Goal: Information Seeking & Learning: Learn about a topic

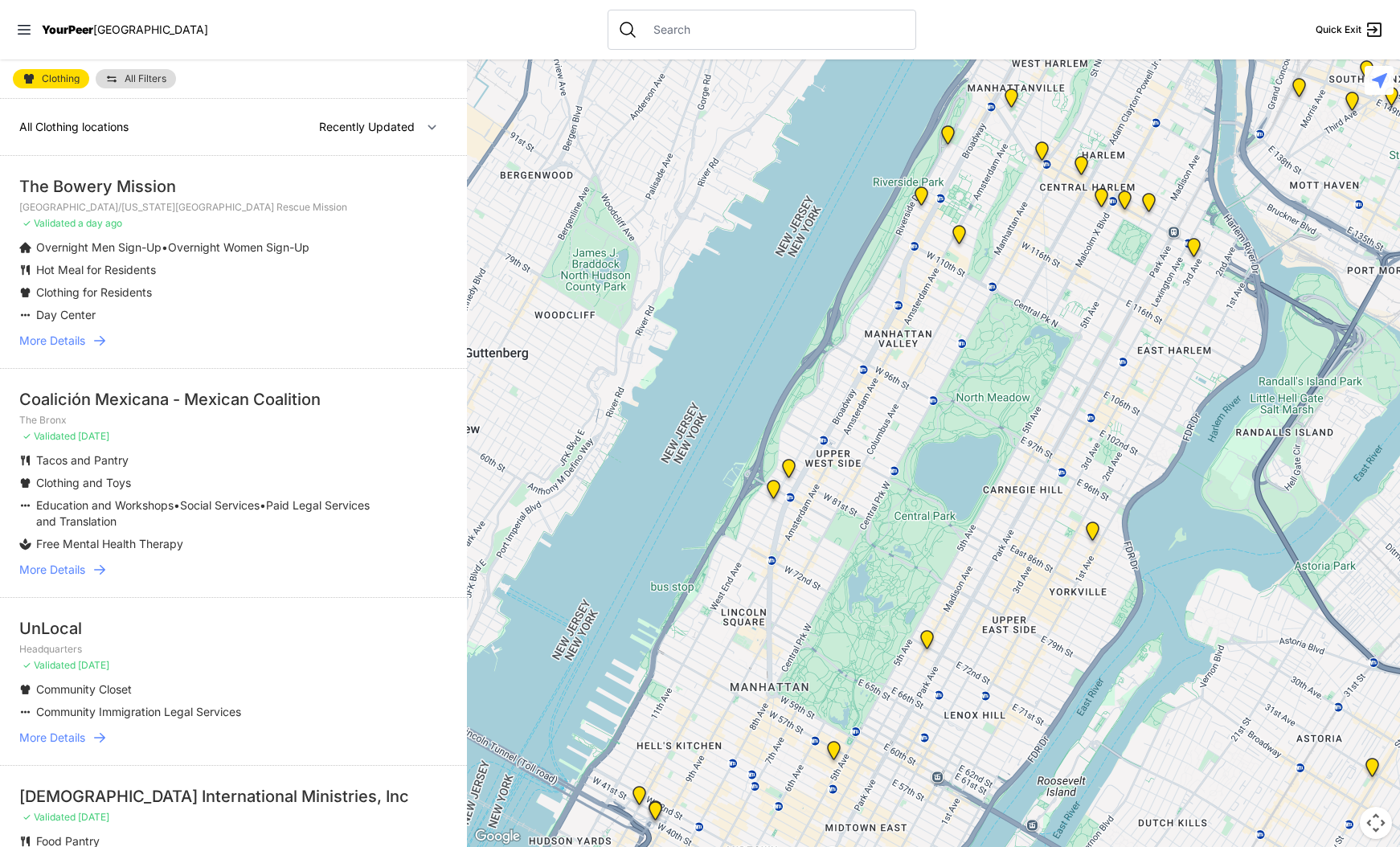
click at [74, 341] on span "More Details" at bounding box center [52, 341] width 65 height 16
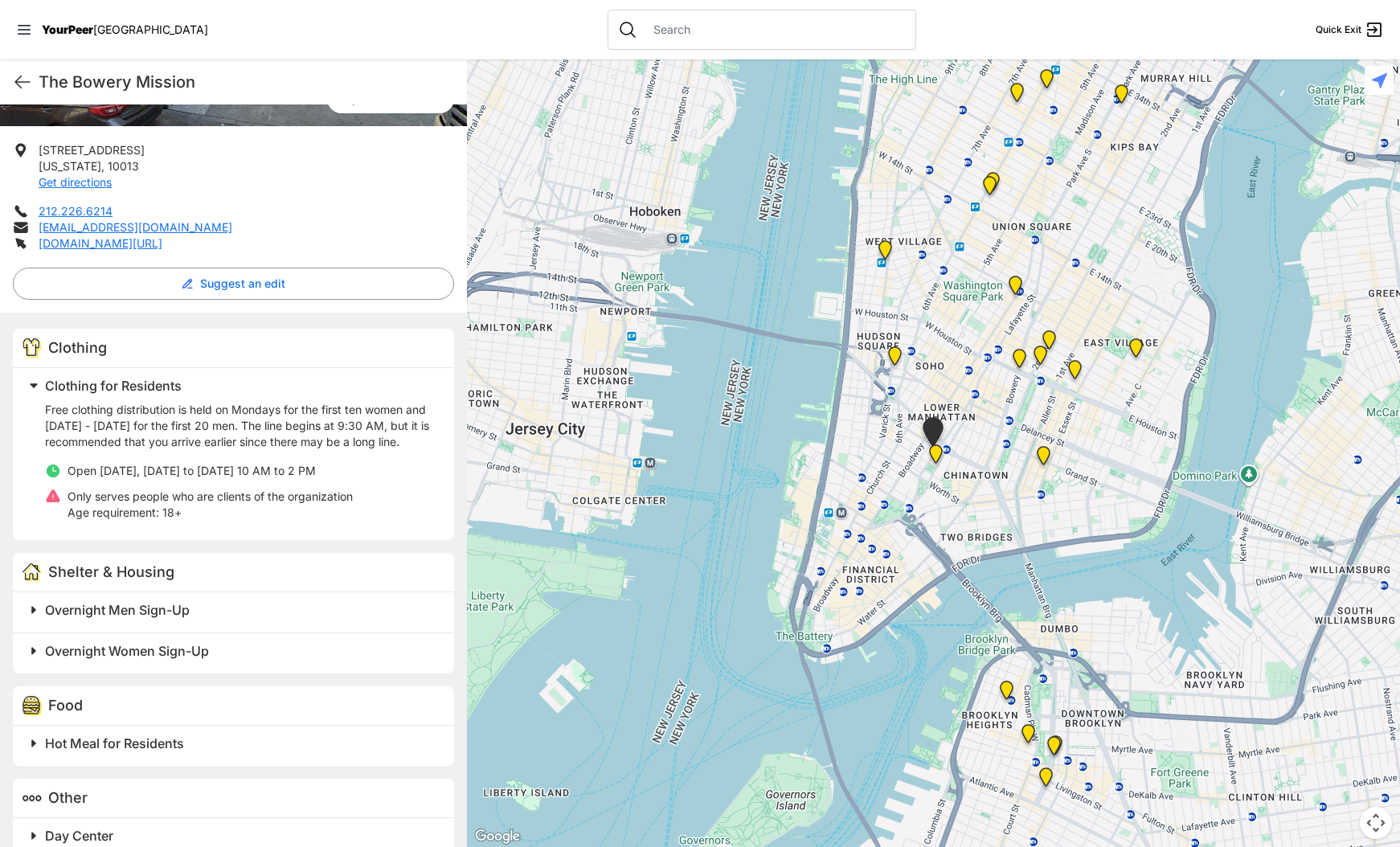
scroll to position [330, 0]
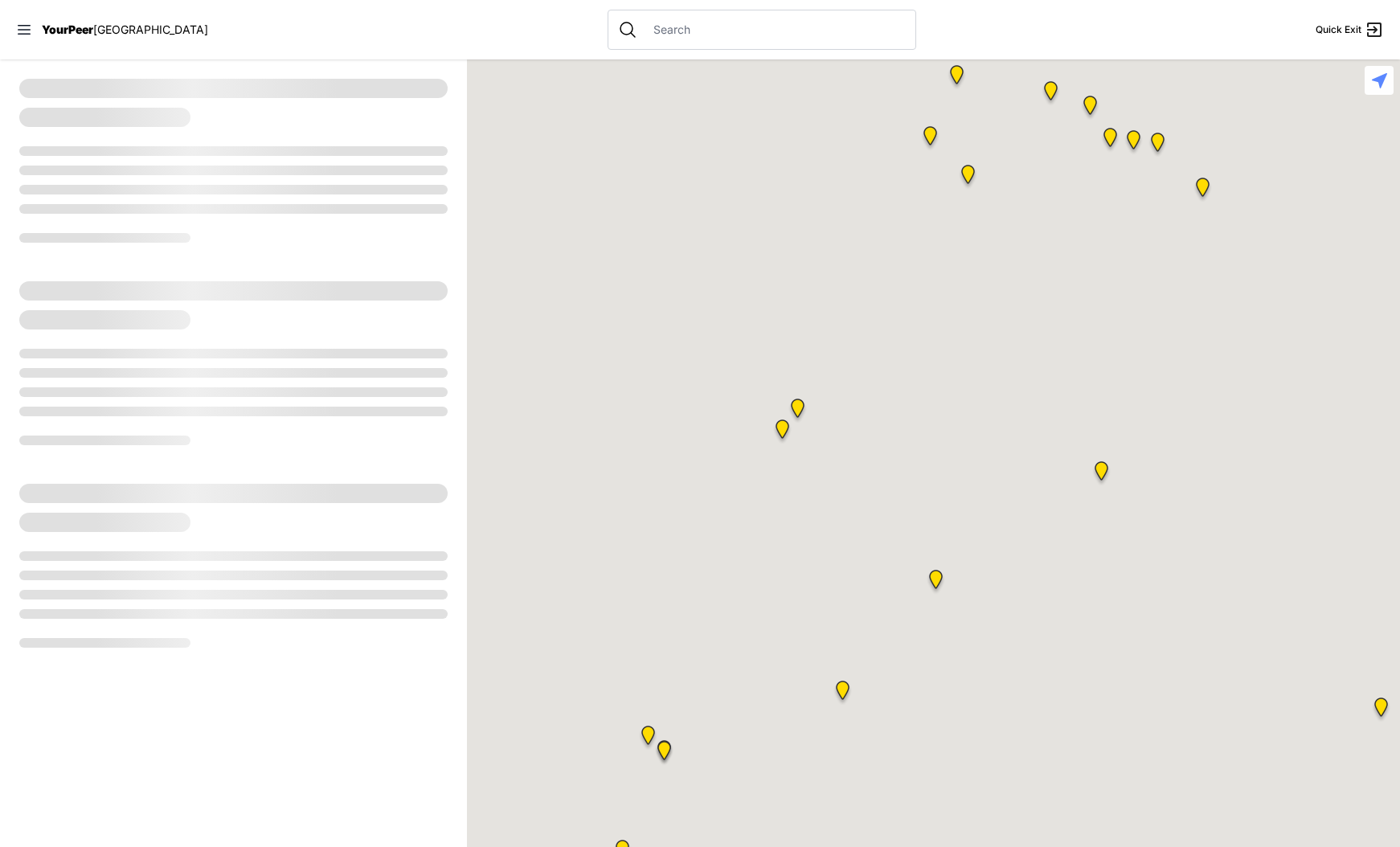
select select "recentlyUpdated"
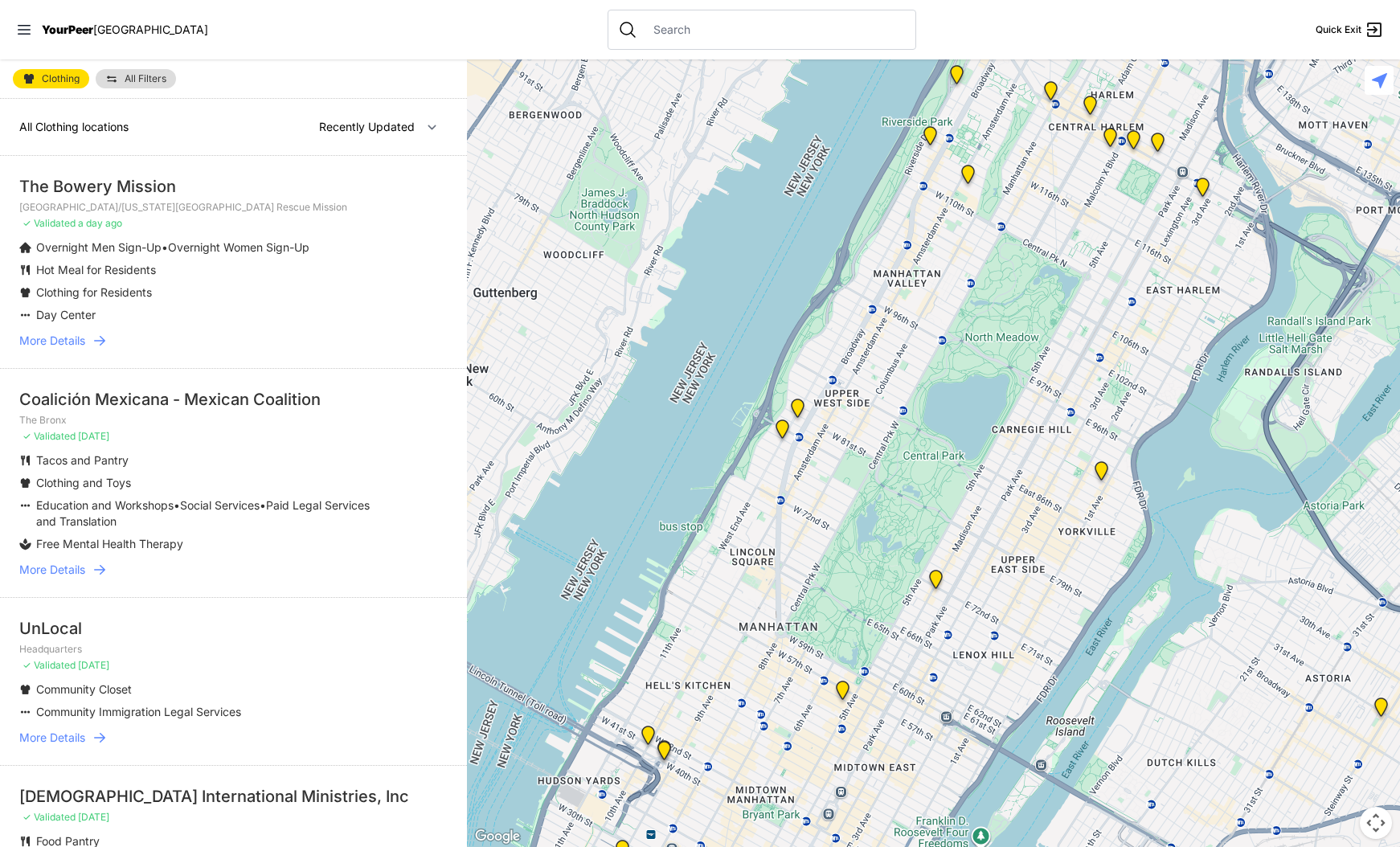
click at [137, 82] on span "All Filters" at bounding box center [146, 78] width 42 height 10
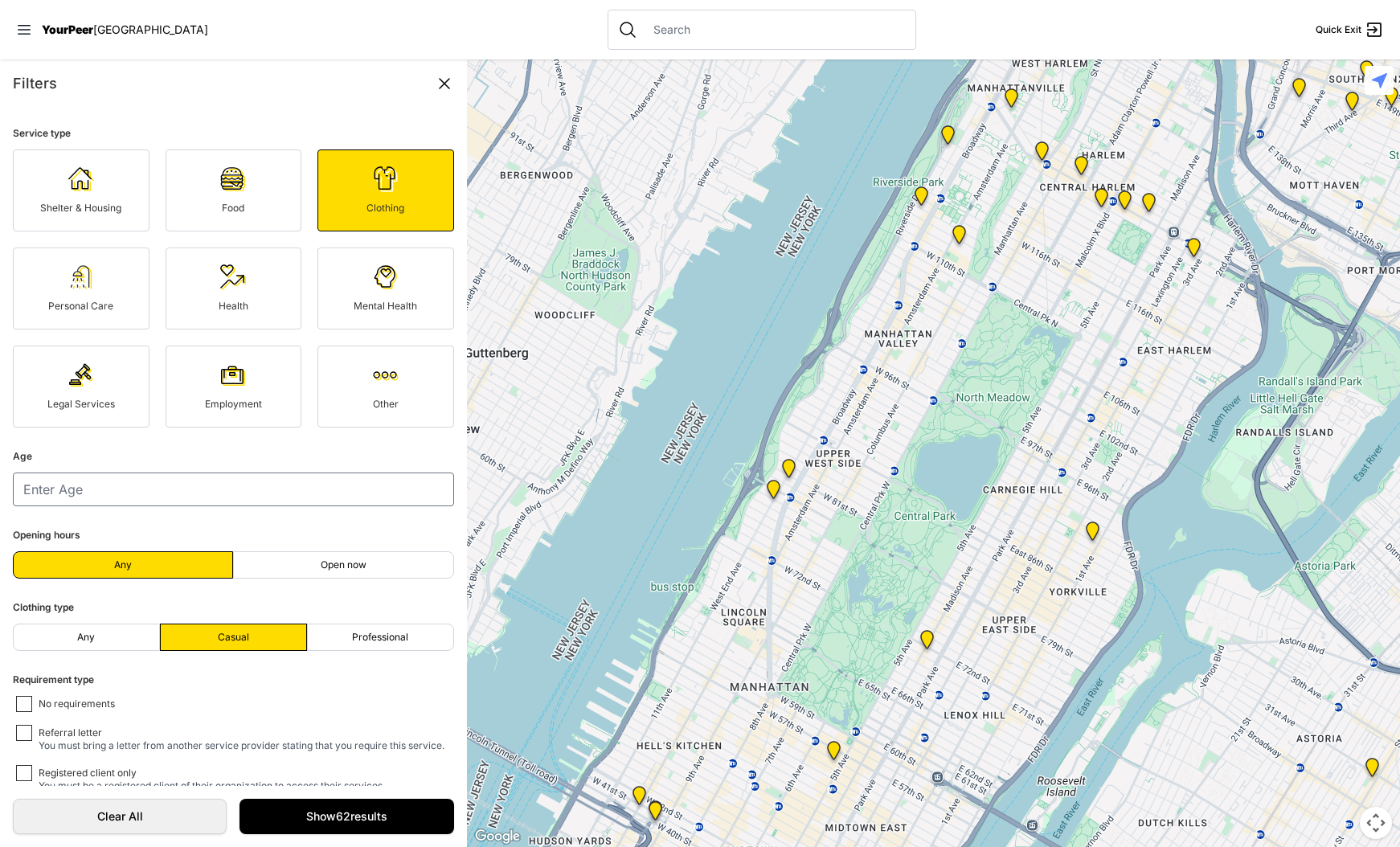
scroll to position [23, 0]
